Goal: Transaction & Acquisition: Download file/media

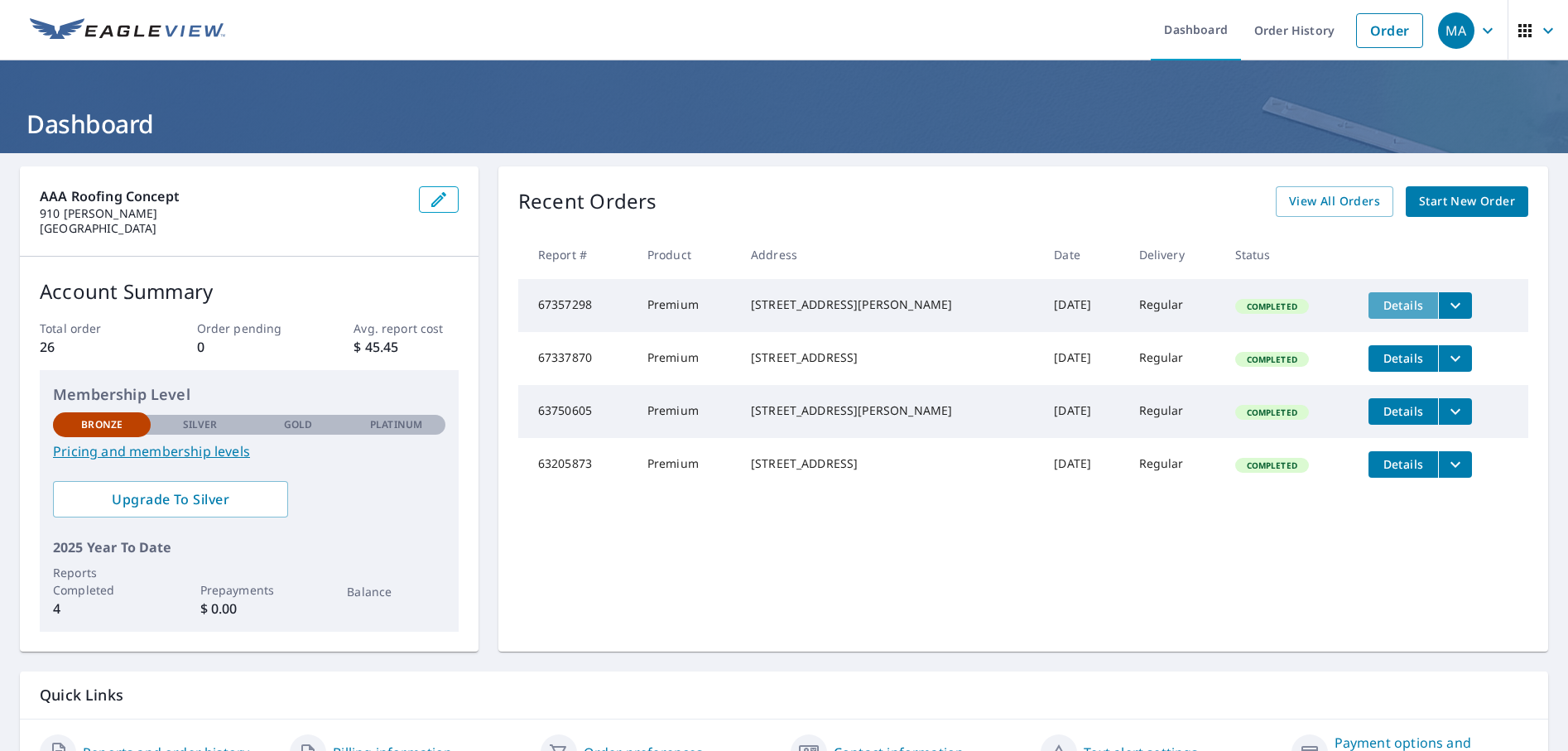
click at [1391, 304] on span "Details" at bounding box center [1403, 305] width 49 height 16
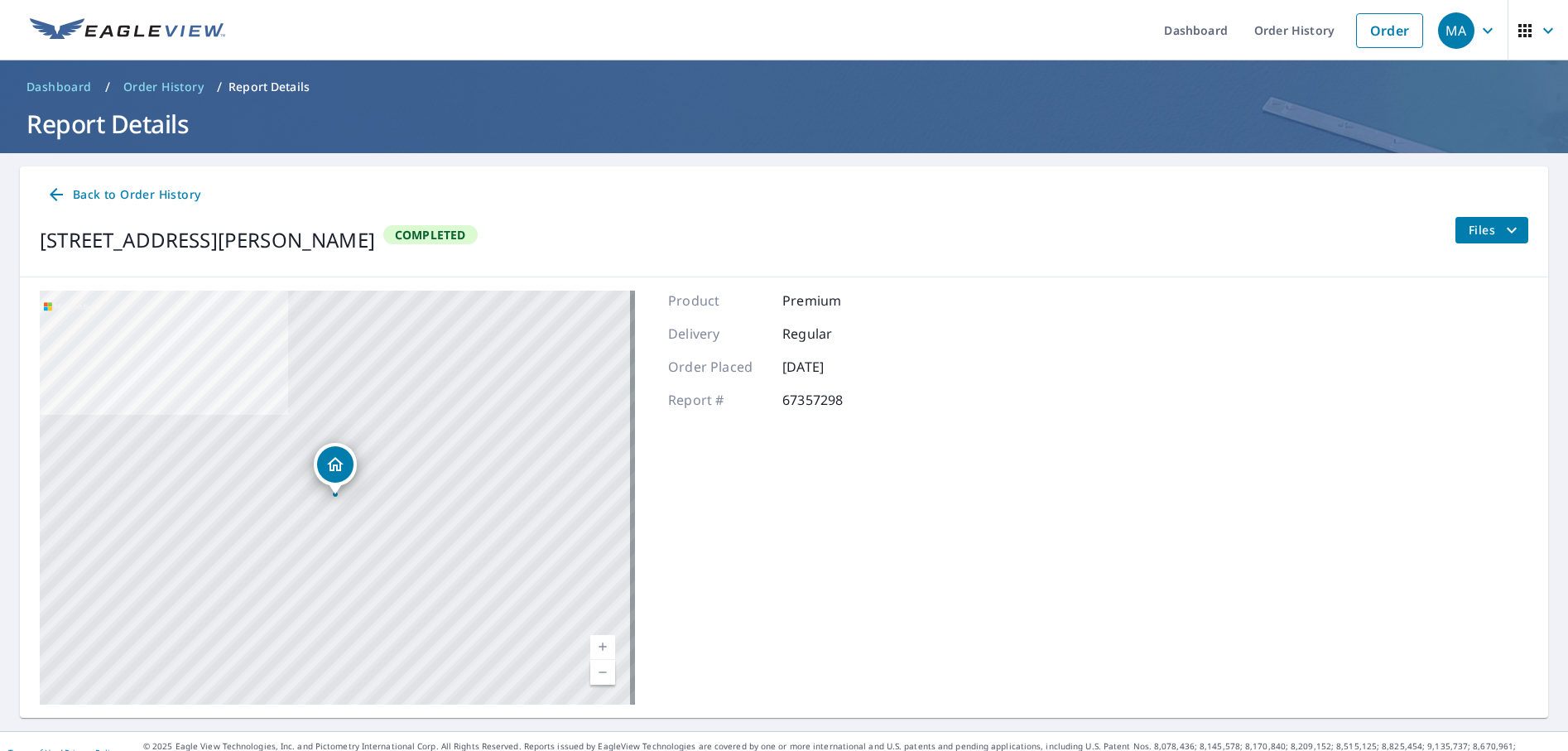
click at [57, 187] on icon at bounding box center [57, 195] width 20 height 20
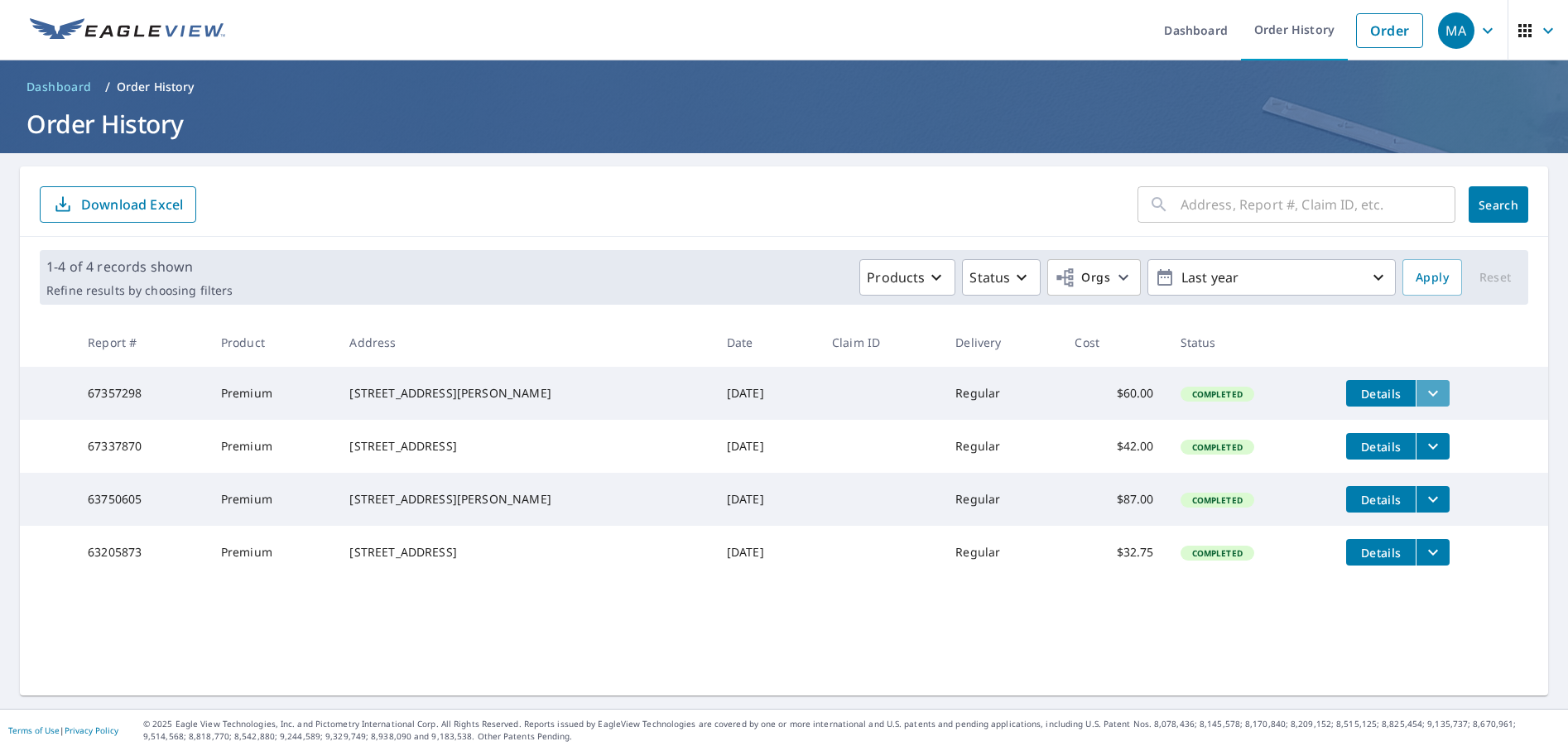
click at [1423, 389] on icon "filesDropdownBtn-67357298" at bounding box center [1432, 393] width 20 height 20
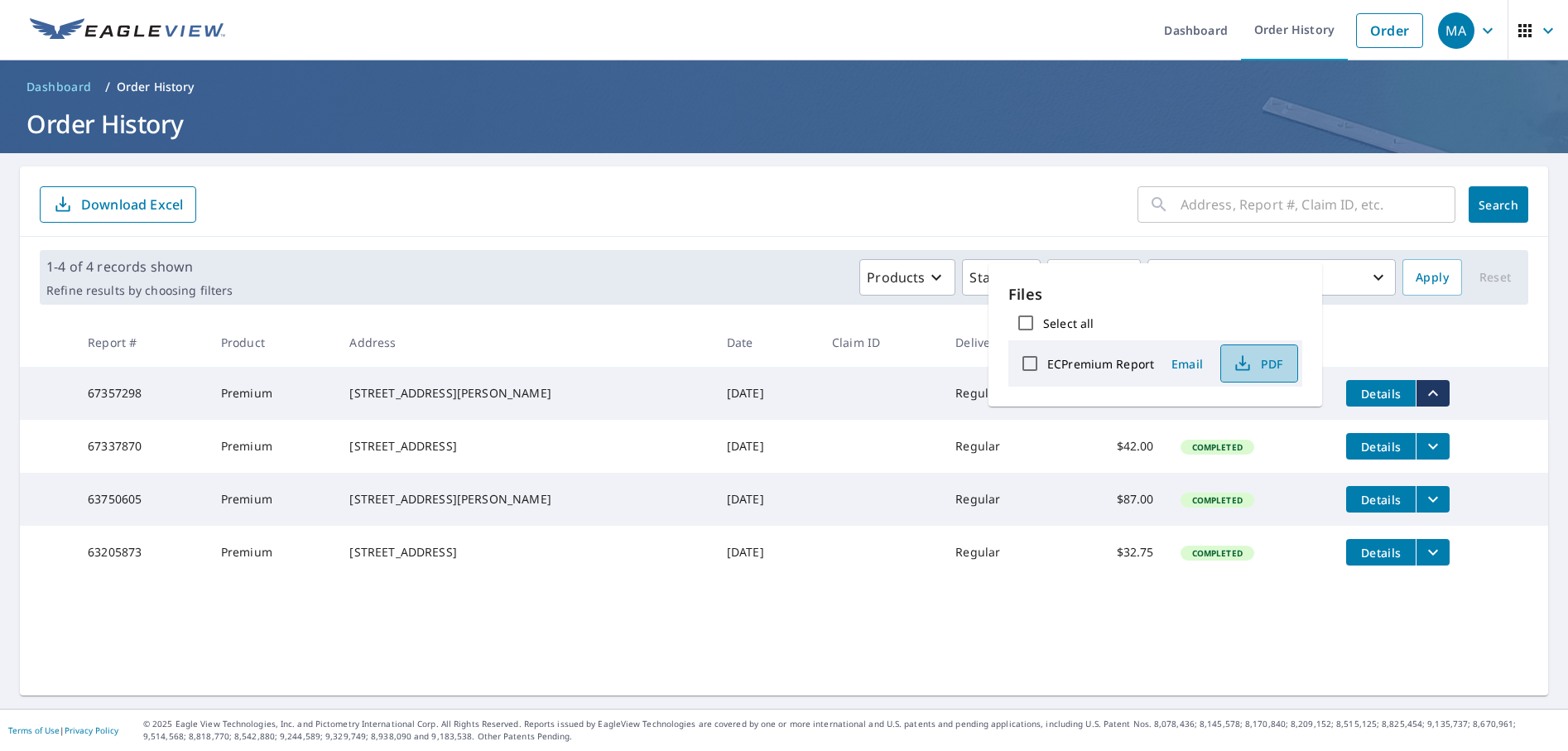
click at [1249, 358] on icon "button" at bounding box center [1242, 363] width 20 height 20
